Goal: Information Seeking & Learning: Learn about a topic

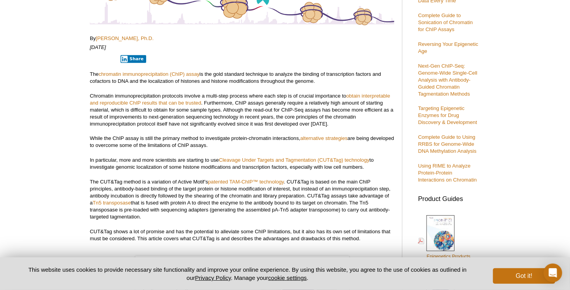
scroll to position [159, 0]
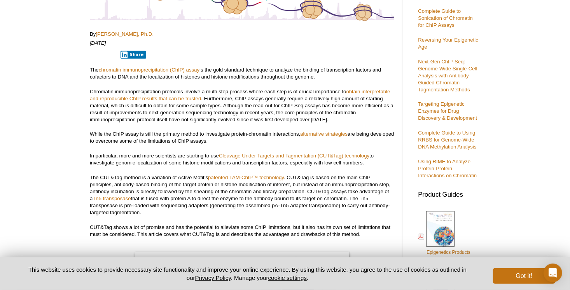
click at [172, 193] on p "The CUT&Tag method is a variation of Active Motif’s patented TAM-ChIP™ technolo…" at bounding box center [242, 195] width 304 height 42
click at [174, 198] on p "The CUT&Tag method is a variation of Active Motif’s patented TAM-ChIP™ technolo…" at bounding box center [242, 195] width 304 height 42
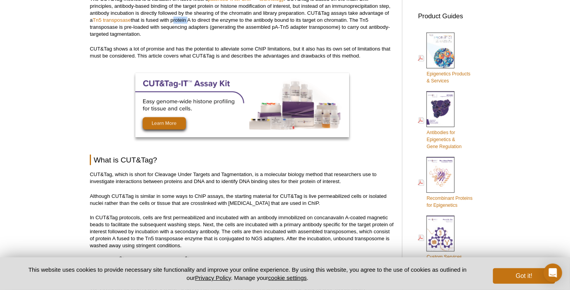
scroll to position [339, 0]
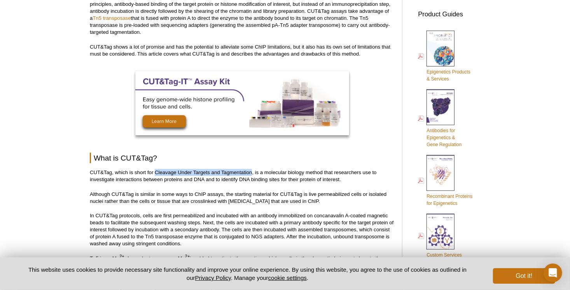
drag, startPoint x: 155, startPoint y: 172, endPoint x: 251, endPoint y: 172, distance: 96.7
click at [251, 172] on p "CUT&Tag, which is short for Cleavage Under Targets and Tagmentation, is a molec…" at bounding box center [242, 176] width 304 height 14
copy p "Cleavage Under Targets and Tagmentation"
click at [115, 199] on p "Although CUT&Tag is similar in some ways to ChIP assays, the starting material …" at bounding box center [242, 198] width 304 height 14
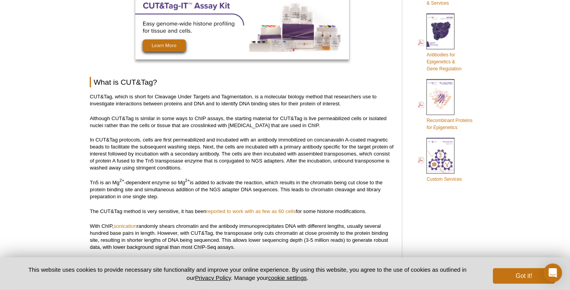
scroll to position [408, 0]
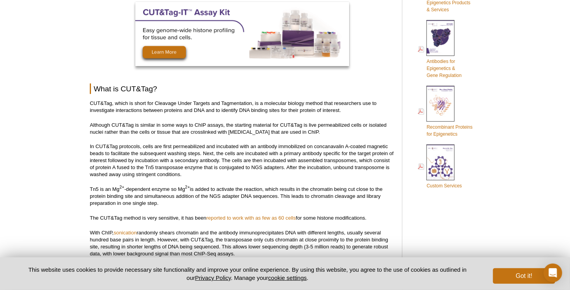
click at [174, 193] on p "Tn5 is an Mg 2+ -dependent enzyme so Mg 2+ is added to activate the reaction, w…" at bounding box center [242, 196] width 304 height 21
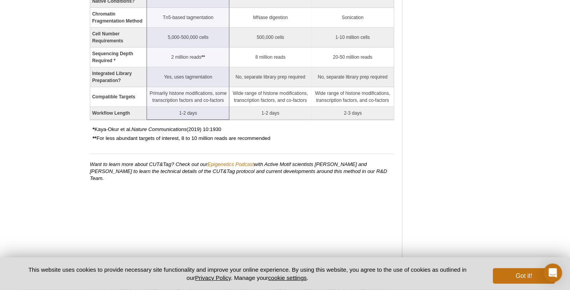
scroll to position [904, 0]
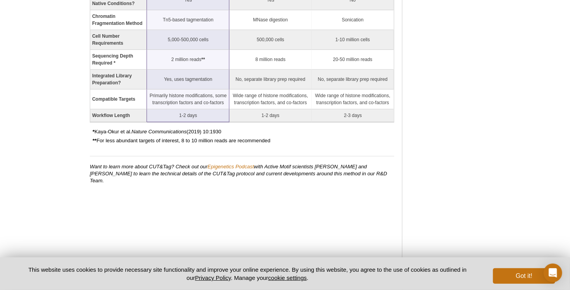
click at [176, 90] on td "Primarily histone modifications, some transcription factors and co-factors" at bounding box center [188, 99] width 82 height 20
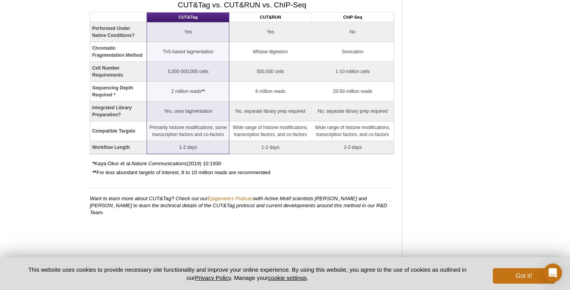
scroll to position [873, 0]
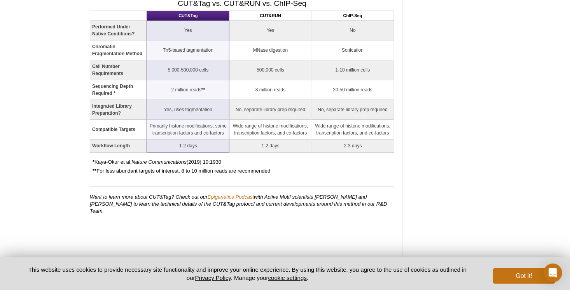
click at [186, 120] on td "Primarily histone modifications, some transcription factors and co-factors" at bounding box center [188, 130] width 82 height 20
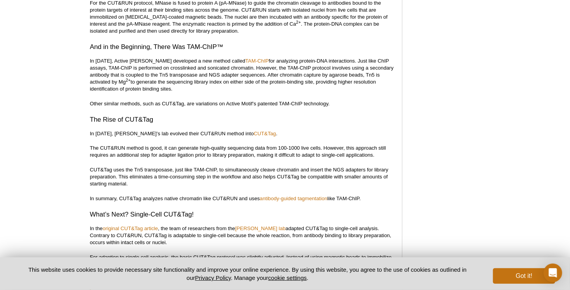
scroll to position [1225, 0]
